Goal: Check status: Check status

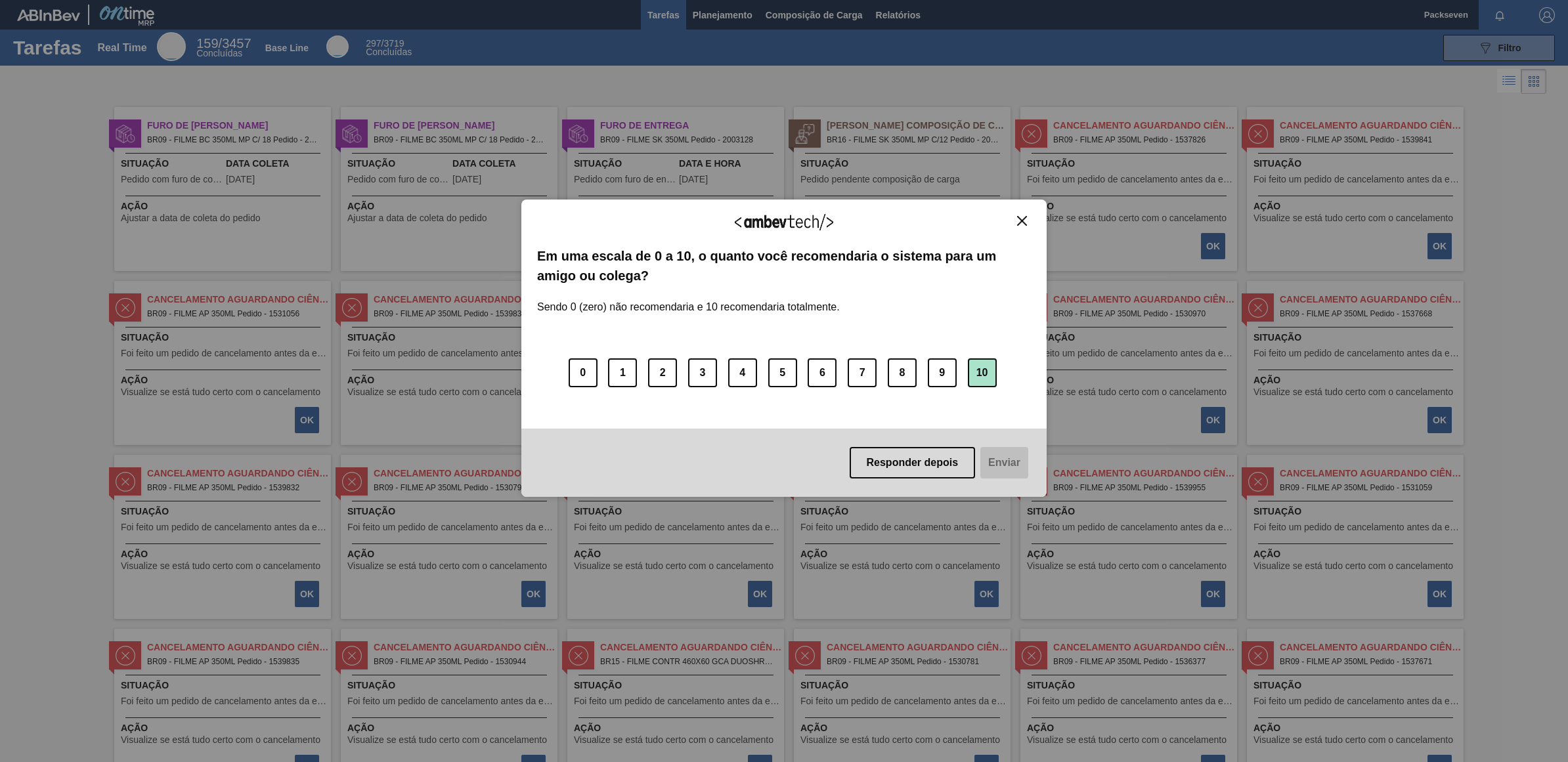
click at [993, 368] on button "10" at bounding box center [982, 372] width 29 height 29
click at [1003, 455] on button "Enviar" at bounding box center [1002, 463] width 51 height 32
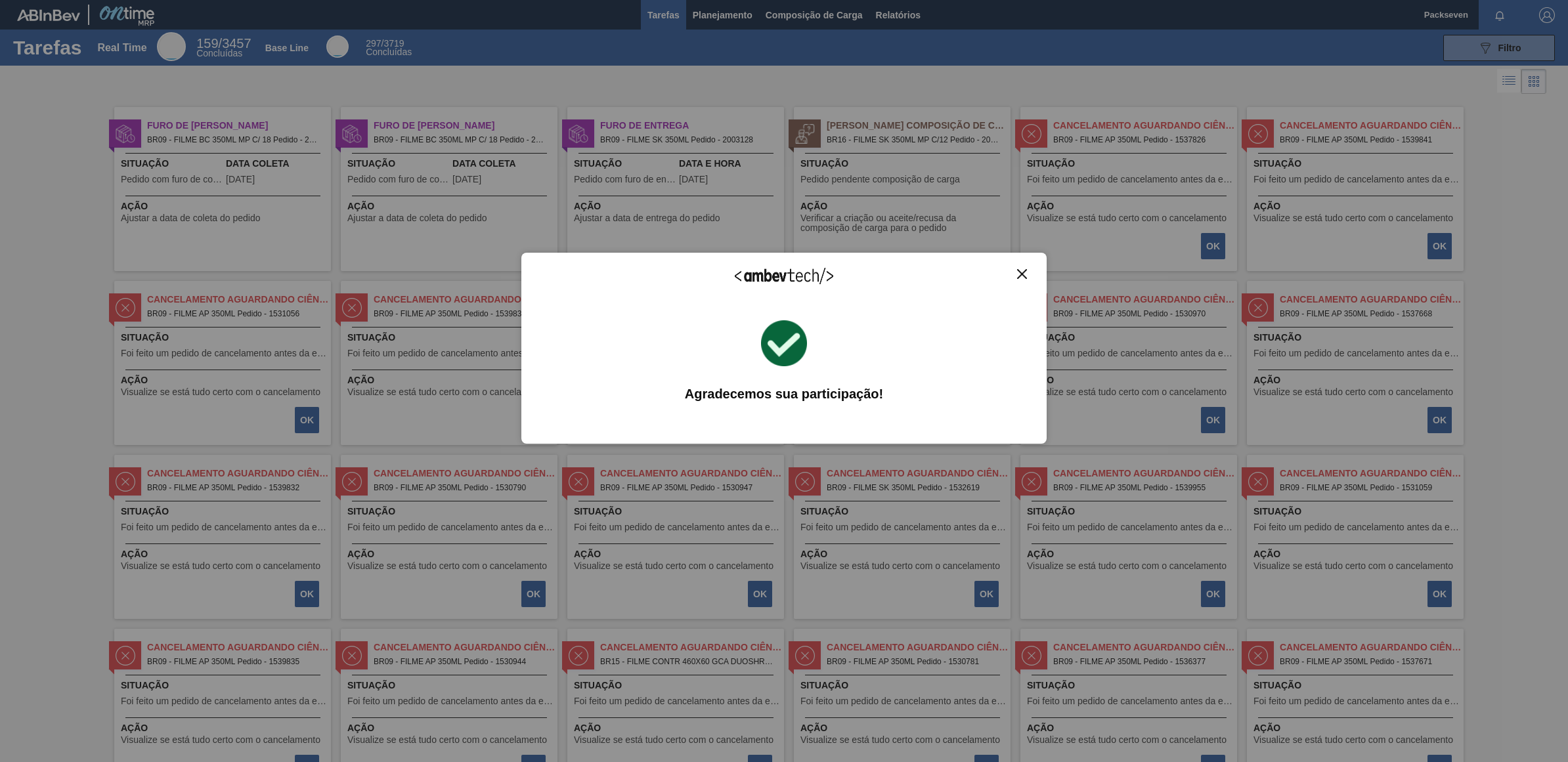
click at [1027, 273] on img "Close" at bounding box center [1022, 274] width 10 height 10
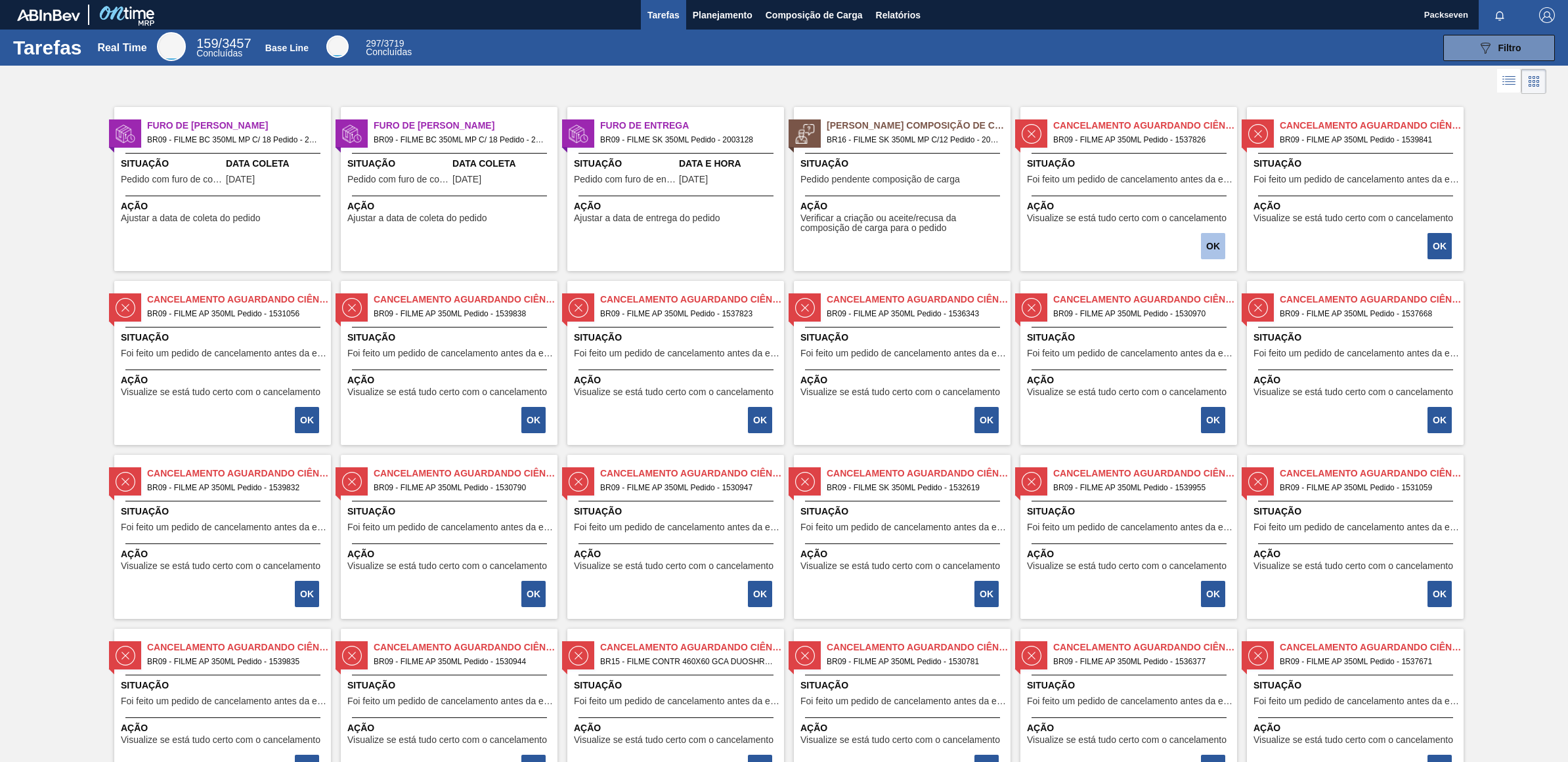
click at [1213, 236] on button "OK" at bounding box center [1212, 246] width 24 height 27
click at [1031, 127] on img at bounding box center [1032, 134] width 20 height 20
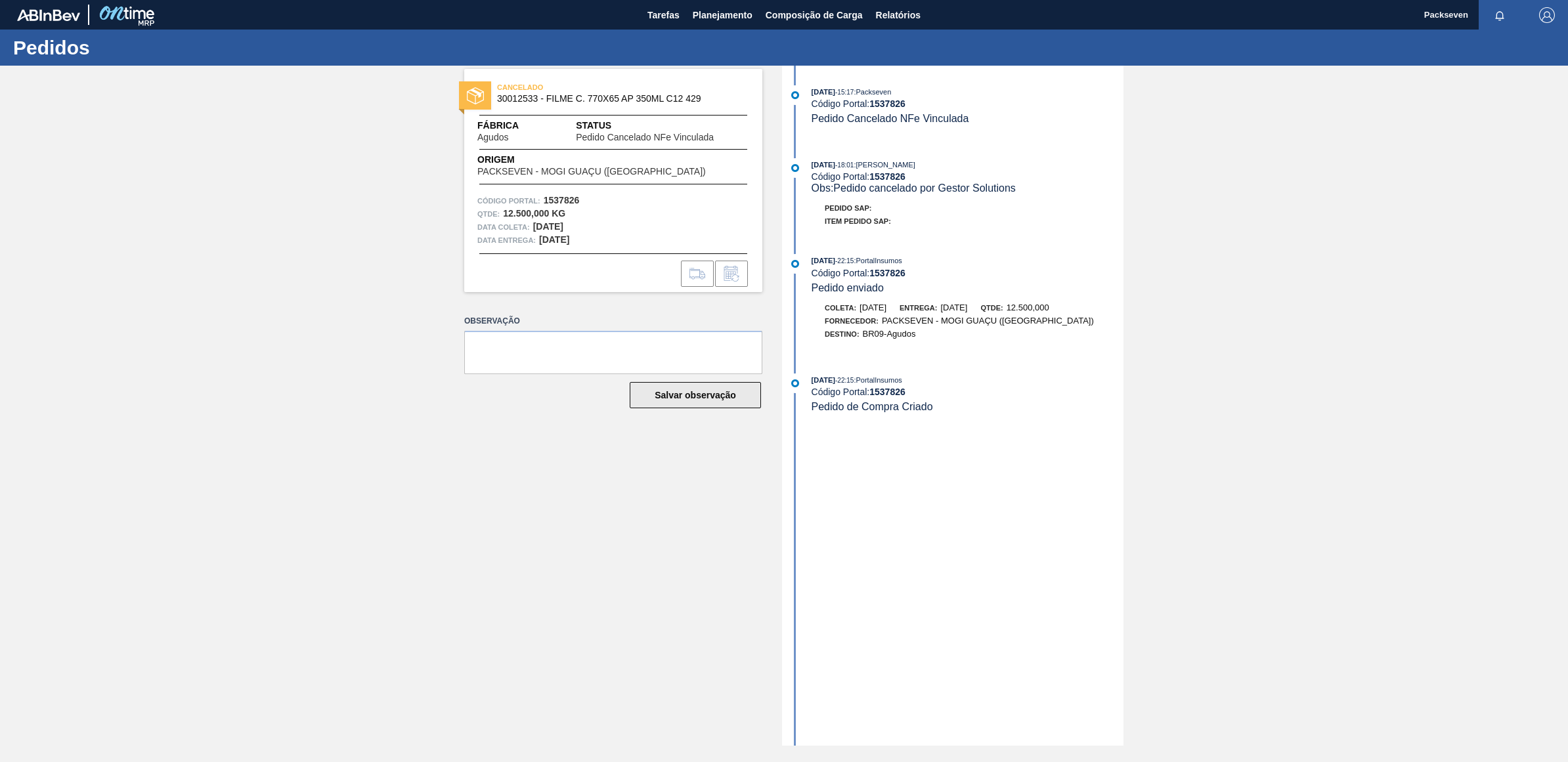
click at [674, 389] on button "Salvar observação" at bounding box center [695, 396] width 131 height 27
click at [663, 11] on span "Tarefas" at bounding box center [663, 15] width 32 height 16
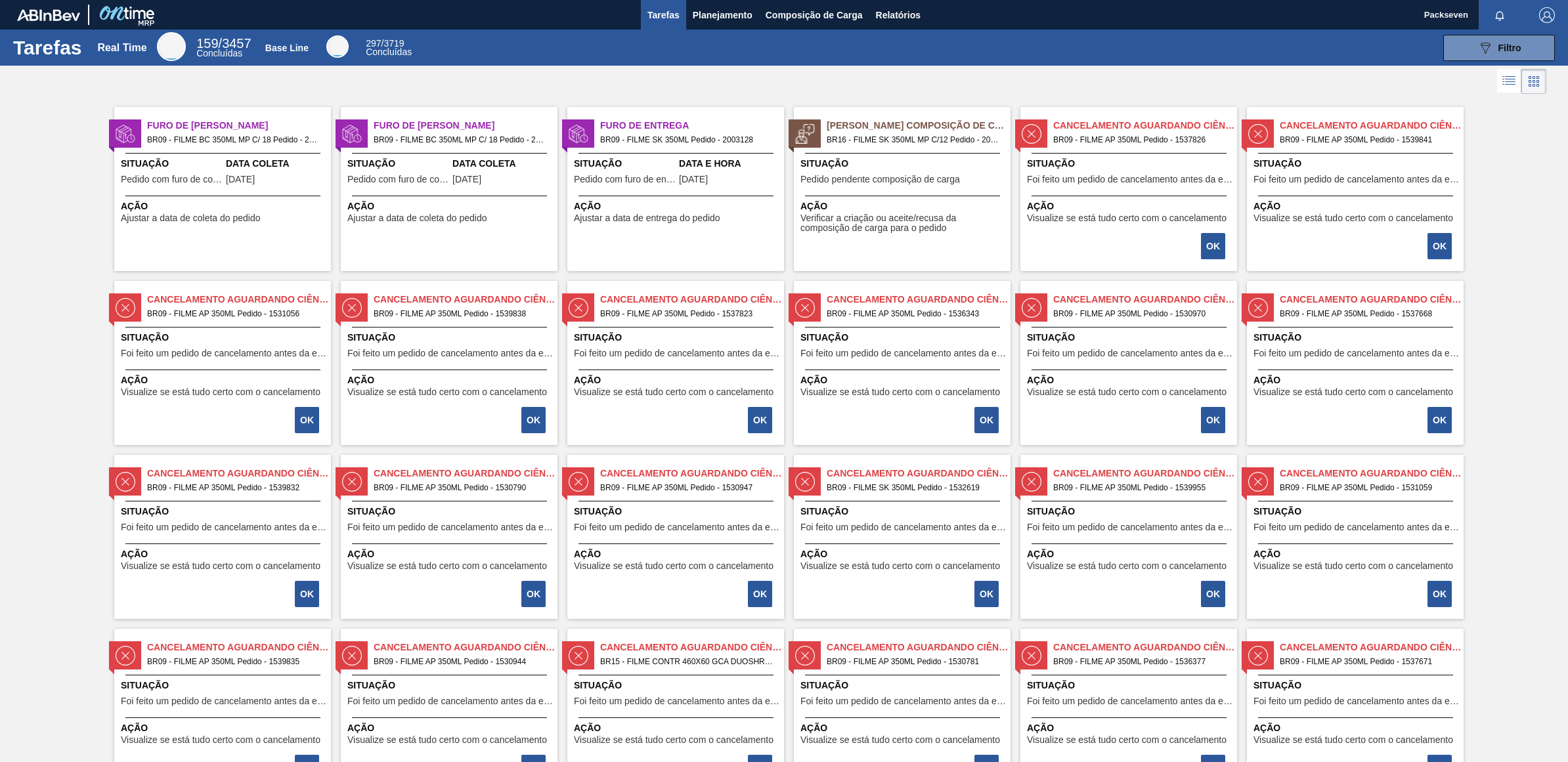
click at [707, 174] on div "Data e Hora [DATE]" at bounding box center [730, 172] width 102 height 32
